Goal: Task Accomplishment & Management: Complete application form

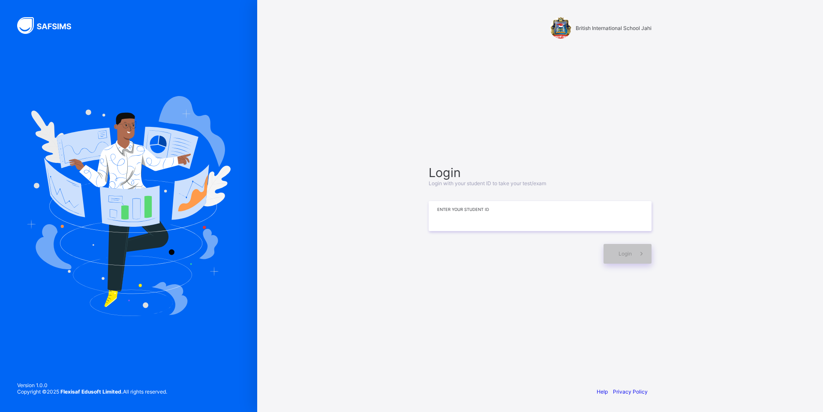
click at [504, 223] on input at bounding box center [540, 216] width 223 height 30
type input "*"
type input "**********"
click at [638, 251] on icon at bounding box center [641, 253] width 9 height 8
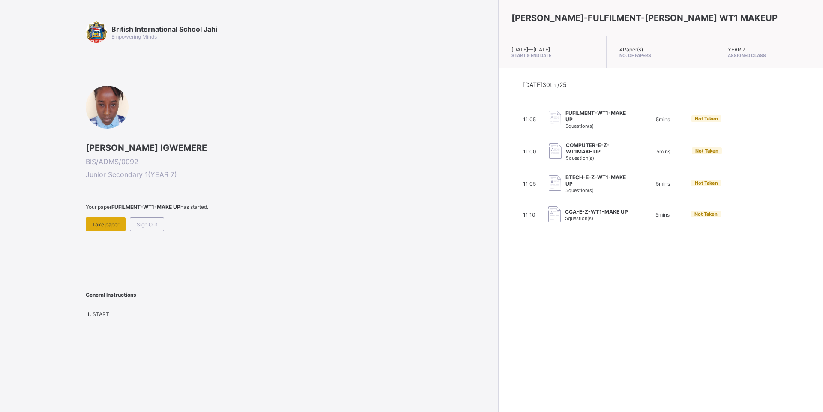
click at [102, 223] on span "Take paper" at bounding box center [105, 224] width 27 height 6
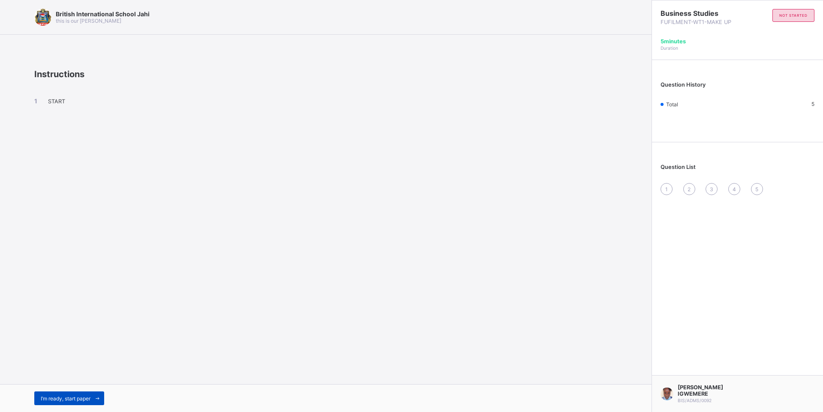
click at [85, 392] on div "I’m ready, start paper" at bounding box center [69, 398] width 70 height 14
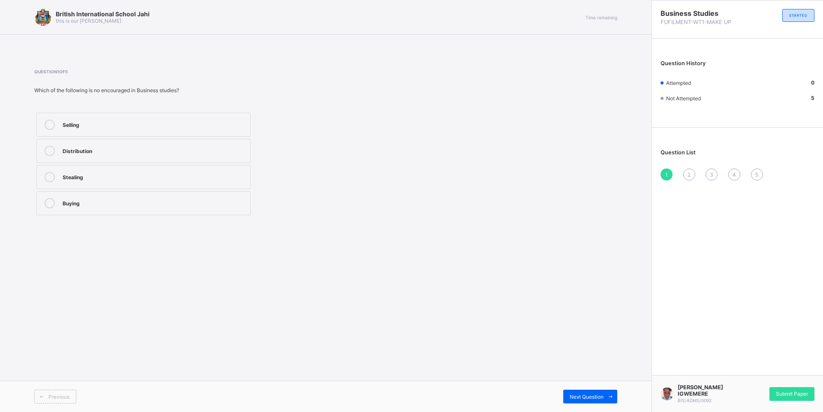
click at [132, 153] on div "Distribution" at bounding box center [154, 150] width 183 height 9
click at [779, 391] on span "Submit Paper" at bounding box center [792, 393] width 32 height 6
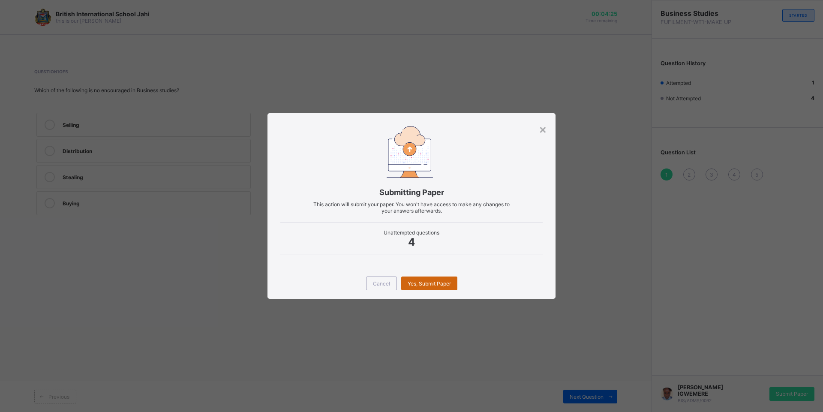
click at [438, 282] on span "Yes, Submit Paper" at bounding box center [429, 283] width 43 height 6
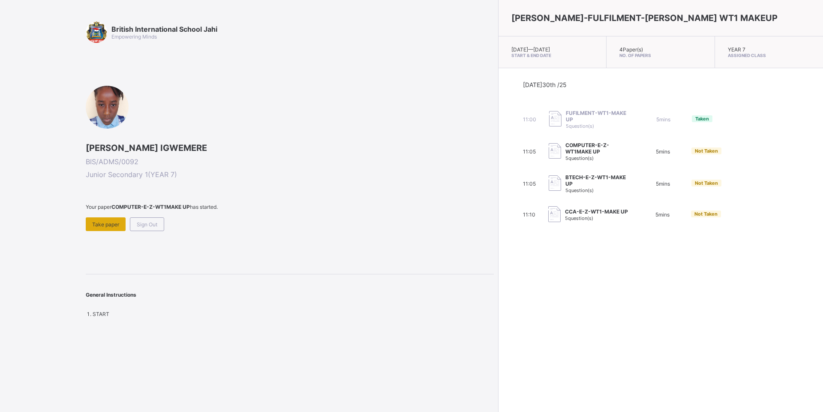
click at [116, 228] on div "Take paper" at bounding box center [106, 224] width 40 height 14
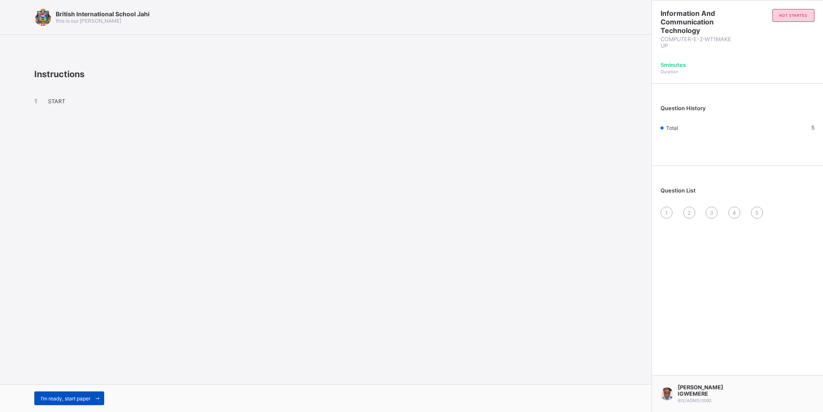
click at [87, 403] on div "I’m ready, start paper" at bounding box center [69, 398] width 70 height 14
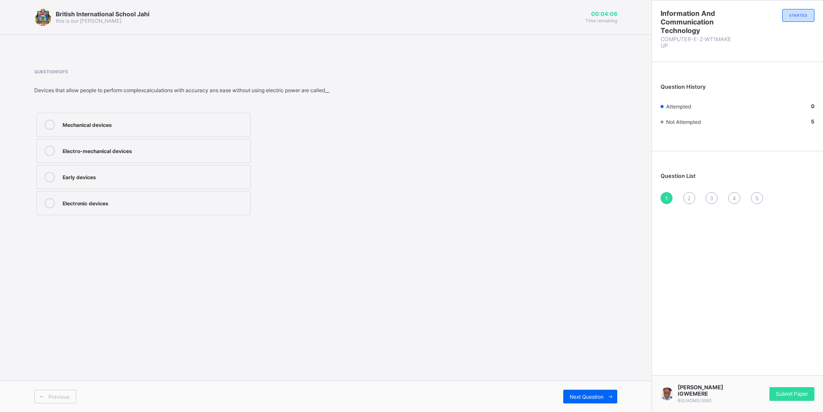
click at [81, 206] on div "Electronic devices" at bounding box center [154, 202] width 183 height 9
click at [596, 400] on div "Next Question" at bounding box center [590, 397] width 54 height 14
click at [101, 206] on div "Mechanical devices" at bounding box center [154, 202] width 183 height 9
click at [589, 395] on span "Next Question" at bounding box center [587, 396] width 34 height 6
click at [127, 176] on div "Slide rule" at bounding box center [154, 176] width 183 height 9
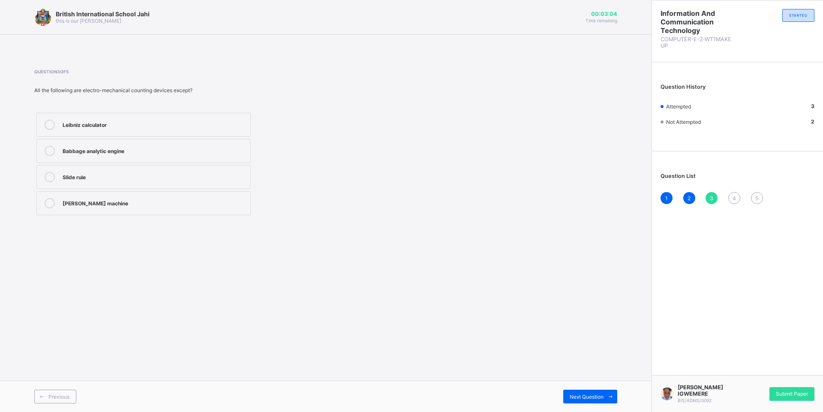
click at [135, 199] on div "[PERSON_NAME] machine" at bounding box center [154, 202] width 183 height 9
click at [572, 392] on div "Next Question" at bounding box center [590, 397] width 54 height 14
click at [83, 183] on label "Abacus" at bounding box center [143, 177] width 214 height 24
click at [583, 400] on div "Next Question" at bounding box center [590, 397] width 54 height 14
click at [77, 170] on label "Sticks" at bounding box center [143, 177] width 214 height 24
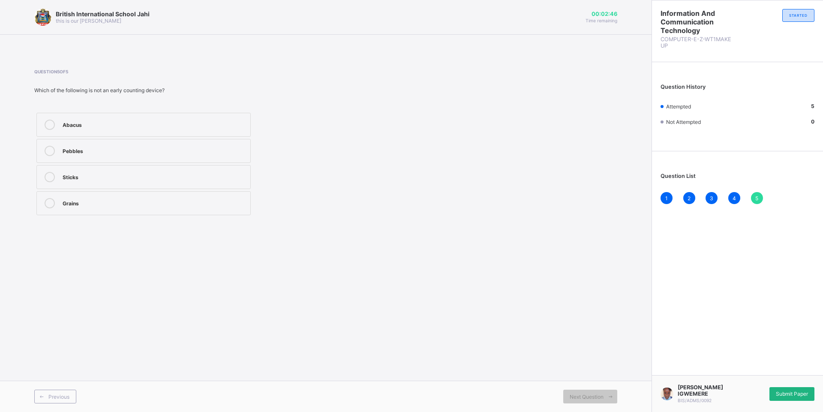
click at [782, 391] on span "Submit Paper" at bounding box center [792, 393] width 32 height 6
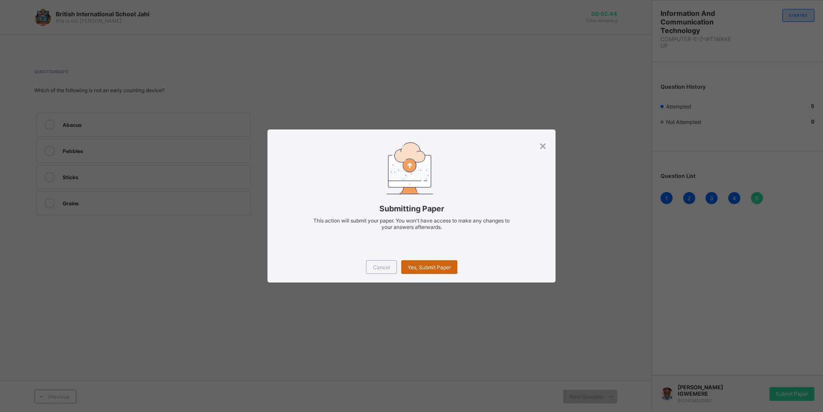
click at [425, 272] on div "Yes, Submit Paper" at bounding box center [429, 267] width 56 height 14
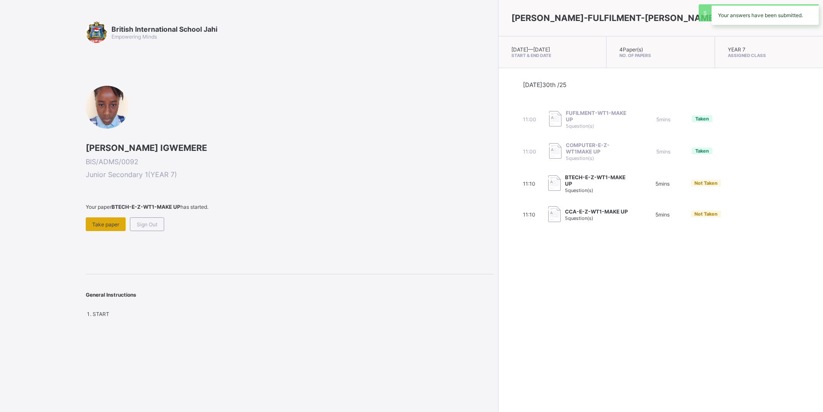
click at [96, 219] on div "Take paper" at bounding box center [106, 224] width 40 height 14
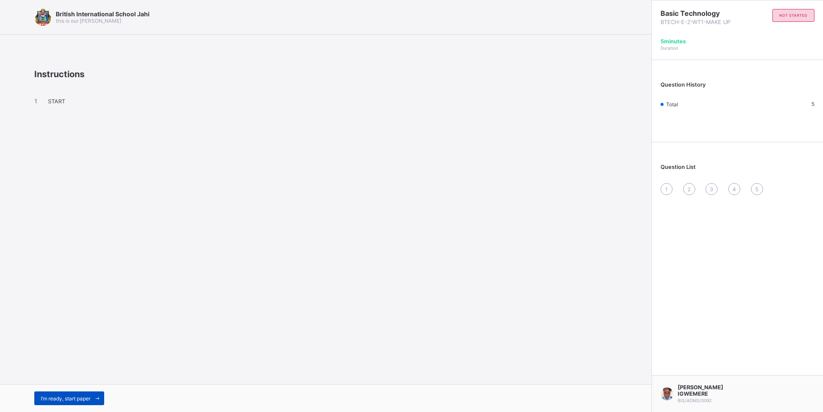
click at [89, 399] on span "I’m ready, start paper" at bounding box center [66, 398] width 50 height 6
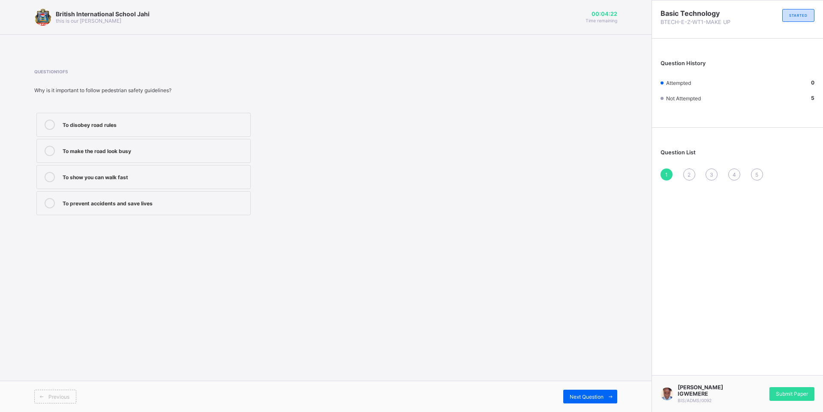
click at [75, 207] on div "To prevent accidents and save lives" at bounding box center [154, 203] width 183 height 10
click at [595, 399] on span "Next Question" at bounding box center [587, 396] width 34 height 6
click at [78, 127] on div "Walking in the middle of the road" at bounding box center [154, 124] width 183 height 9
click at [605, 395] on span at bounding box center [610, 397] width 14 height 14
click at [74, 196] on label "Two" at bounding box center [143, 203] width 214 height 24
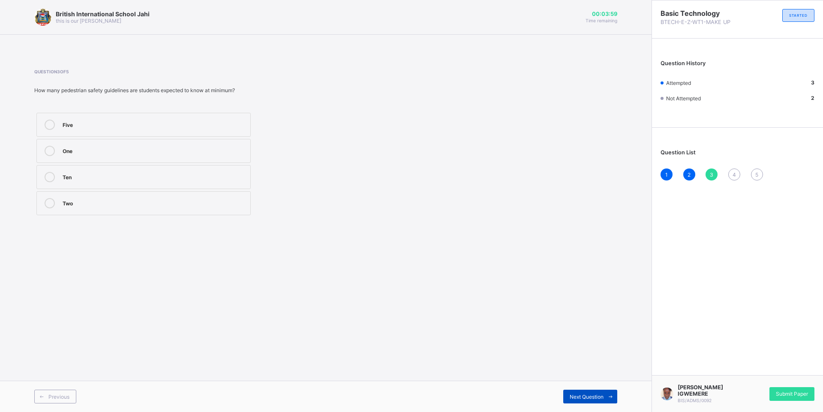
click at [612, 395] on icon at bounding box center [610, 397] width 6 height 6
drag, startPoint x: 106, startPoint y: 147, endPoint x: 415, endPoint y: 213, distance: 316.0
click at [108, 148] on div "Always use the pedestrian walkway" at bounding box center [154, 150] width 183 height 9
click at [591, 400] on div "Next Question" at bounding box center [590, 397] width 54 height 14
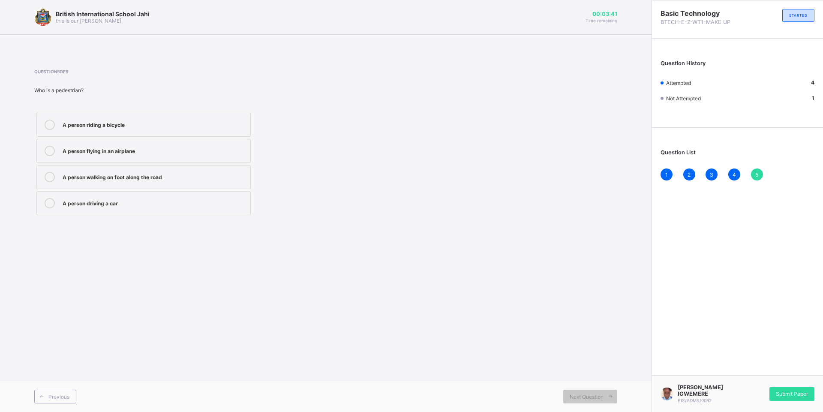
click at [135, 178] on div "A person walking on foot along the road" at bounding box center [154, 176] width 183 height 9
click at [793, 394] on div "Submit Paper" at bounding box center [791, 394] width 45 height 14
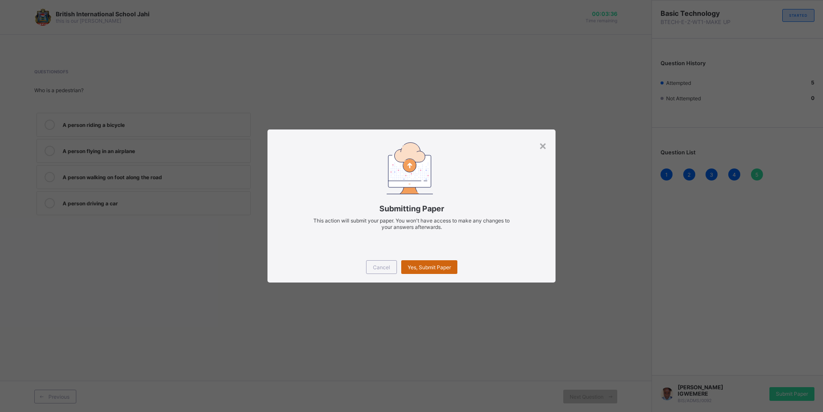
drag, startPoint x: 432, startPoint y: 270, endPoint x: 438, endPoint y: 264, distance: 8.2
click at [436, 266] on span "Yes, Submit Paper" at bounding box center [429, 267] width 43 height 6
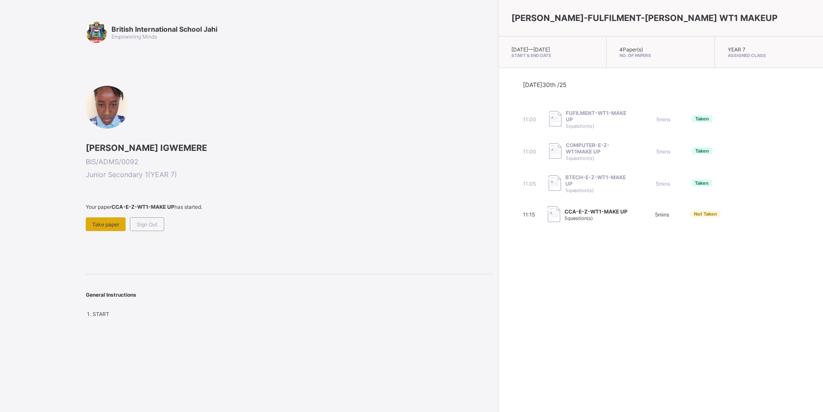
click at [106, 227] on span "Take paper" at bounding box center [105, 224] width 27 height 6
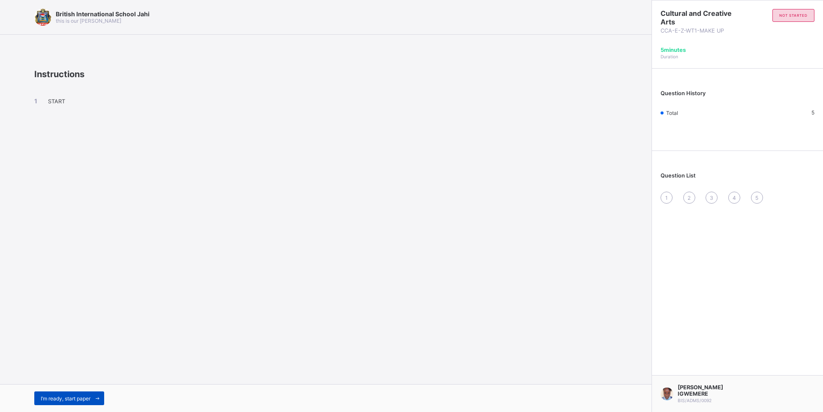
click at [82, 394] on div "I’m ready, start paper" at bounding box center [69, 398] width 70 height 14
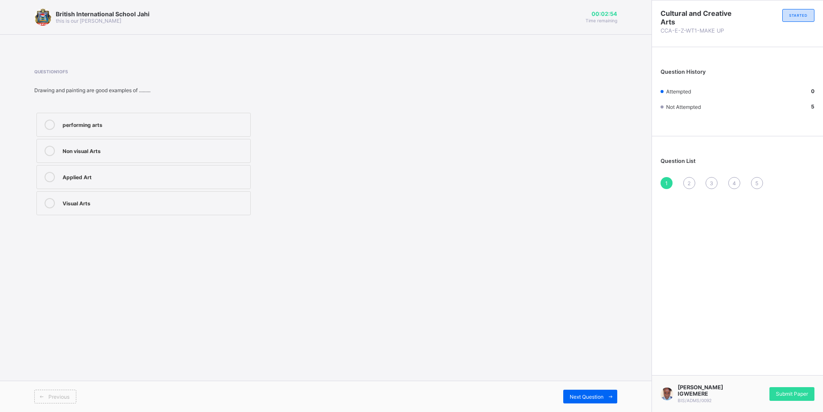
click at [75, 174] on div "Applied Art" at bounding box center [154, 176] width 183 height 9
click at [616, 398] on span at bounding box center [610, 397] width 14 height 14
click at [79, 125] on div "Performing arts" at bounding box center [154, 124] width 183 height 9
drag, startPoint x: 591, startPoint y: 400, endPoint x: 587, endPoint y: 392, distance: 9.0
click at [588, 396] on div "Next Question" at bounding box center [590, 397] width 54 height 14
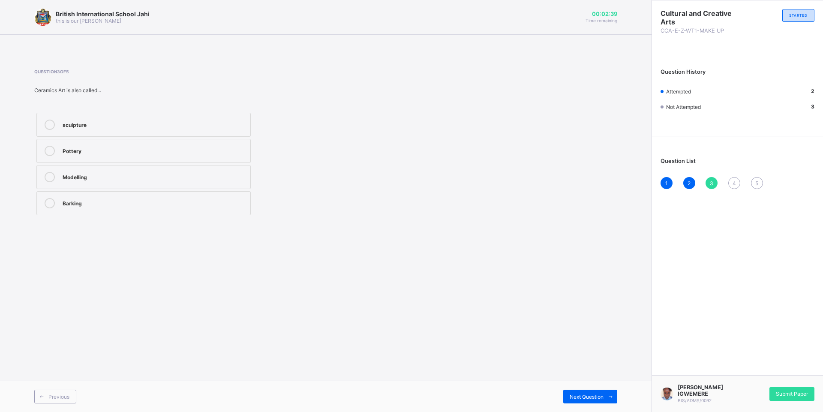
click at [86, 130] on label "sculpture" at bounding box center [143, 125] width 214 height 24
click at [589, 391] on div "Next Question" at bounding box center [590, 397] width 54 height 14
click at [107, 129] on div "Colous" at bounding box center [154, 125] width 183 height 10
click at [588, 389] on div "Previous Next Question" at bounding box center [325, 396] width 651 height 31
drag, startPoint x: 134, startPoint y: 181, endPoint x: 314, endPoint y: 241, distance: 190.3
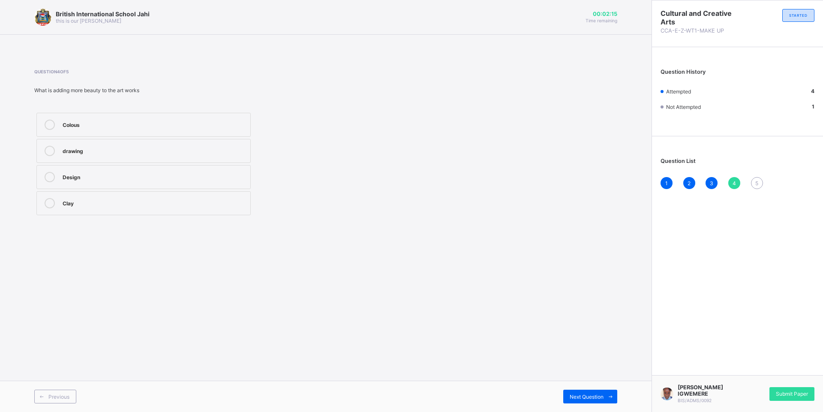
click at [133, 183] on label "Design" at bounding box center [143, 177] width 214 height 24
click at [593, 399] on span "Next Question" at bounding box center [587, 396] width 34 height 6
drag, startPoint x: 733, startPoint y: 182, endPoint x: 726, endPoint y: 181, distance: 6.5
click at [730, 182] on div "4" at bounding box center [734, 183] width 12 height 12
click at [162, 147] on div "drawing" at bounding box center [154, 150] width 183 height 9
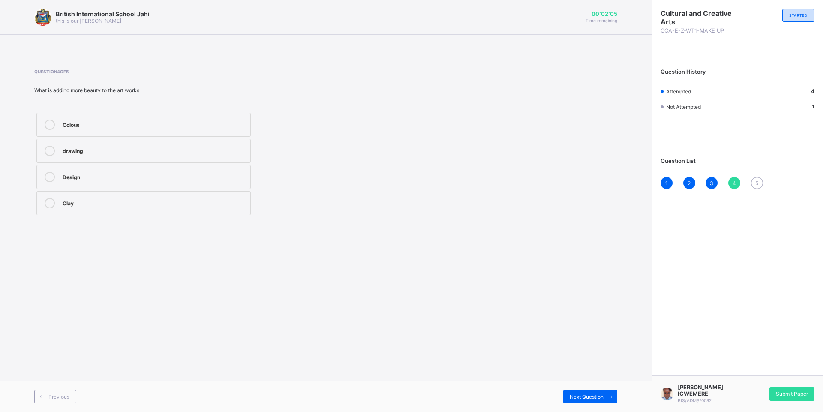
click at [152, 180] on div "Design" at bounding box center [154, 176] width 183 height 9
click at [760, 188] on div "1 2 3 4 5" at bounding box center [737, 183] width 154 height 12
click at [759, 185] on div "5" at bounding box center [757, 183] width 12 height 12
click at [111, 118] on label "Art" at bounding box center [143, 125] width 214 height 24
click at [790, 390] on span "Submit Paper" at bounding box center [792, 393] width 32 height 6
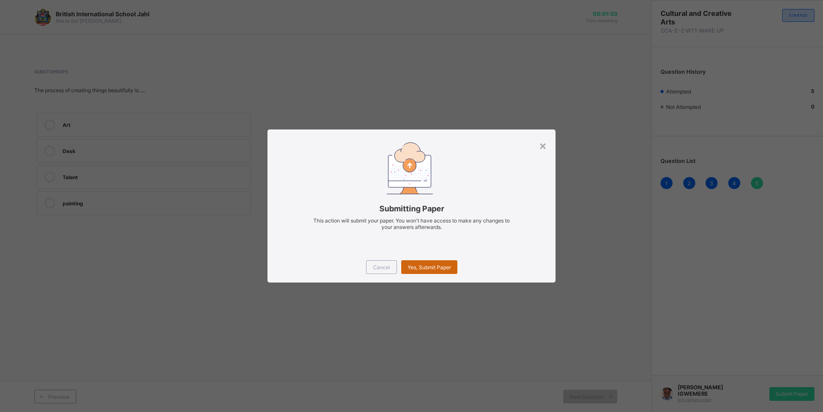
click at [453, 269] on div "Yes, Submit Paper" at bounding box center [429, 267] width 56 height 14
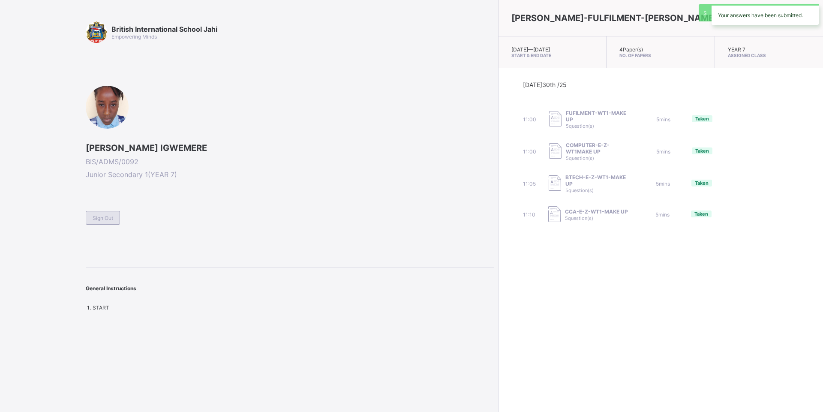
click at [96, 212] on div "Sign Out" at bounding box center [103, 218] width 34 height 14
